Goal: Check status

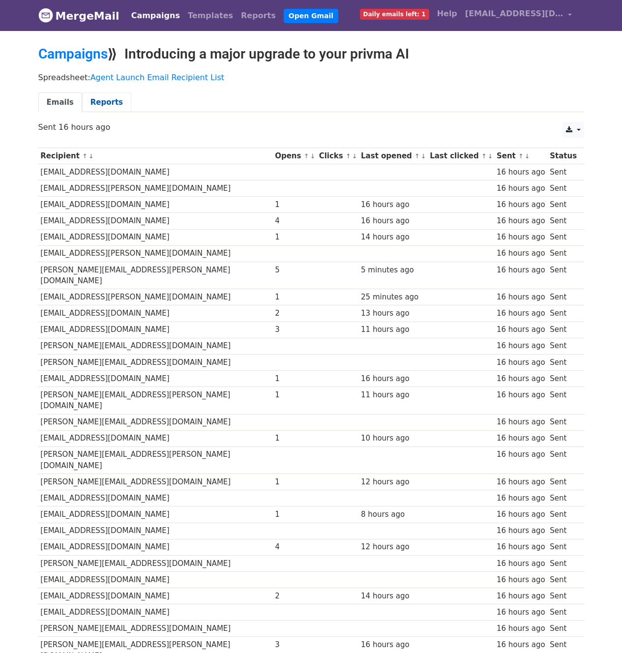
click at [100, 101] on link "Reports" at bounding box center [106, 102] width 49 height 20
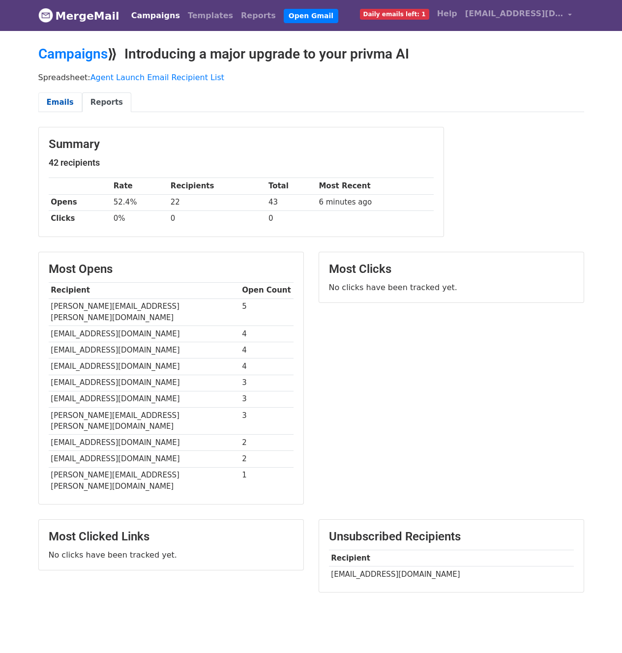
click at [49, 99] on link "Emails" at bounding box center [60, 102] width 44 height 20
